Goal: Find specific page/section: Find specific page/section

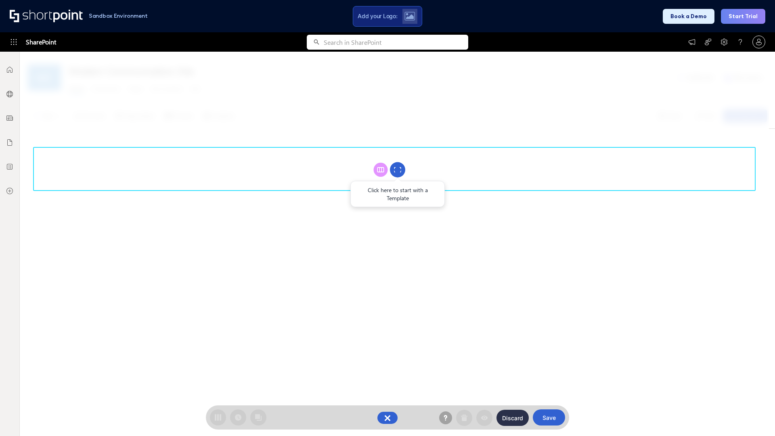
click at [398, 170] on circle at bounding box center [397, 169] width 15 height 15
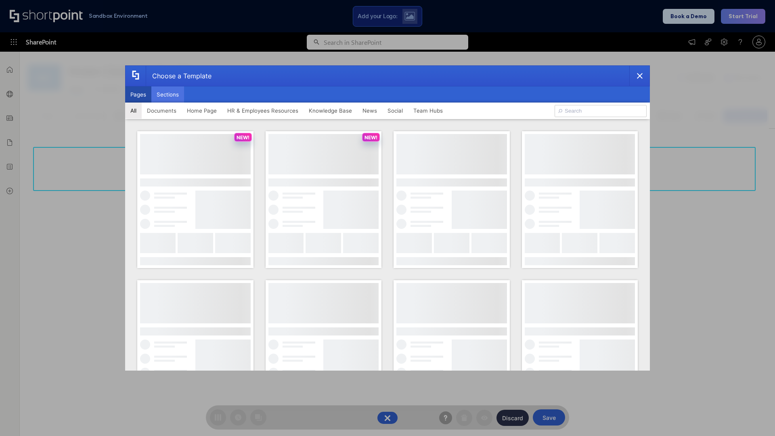
click at [168, 94] on button "Sections" at bounding box center [167, 94] width 33 height 16
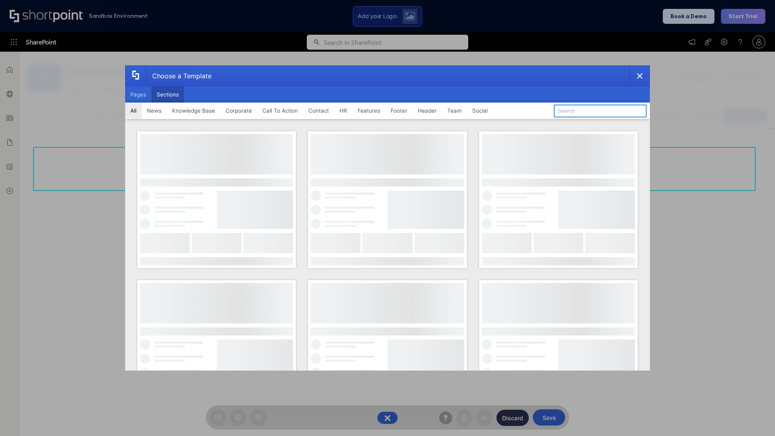
type input "Paralax Cta"
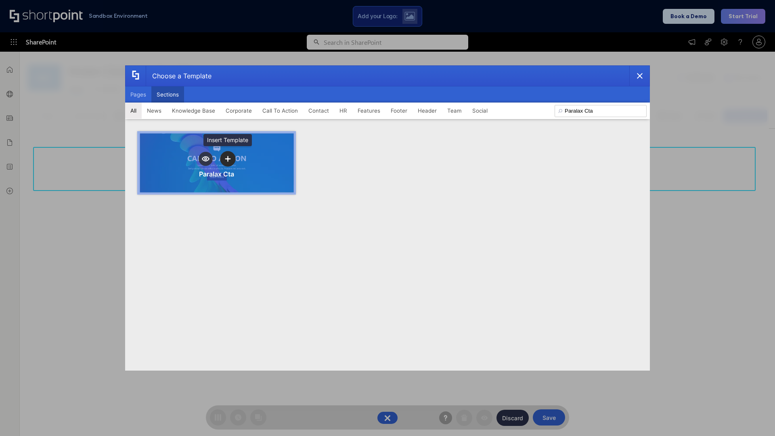
click at [228, 159] on icon "template selector" at bounding box center [228, 159] width 6 height 6
